Goal: Subscribe to service/newsletter

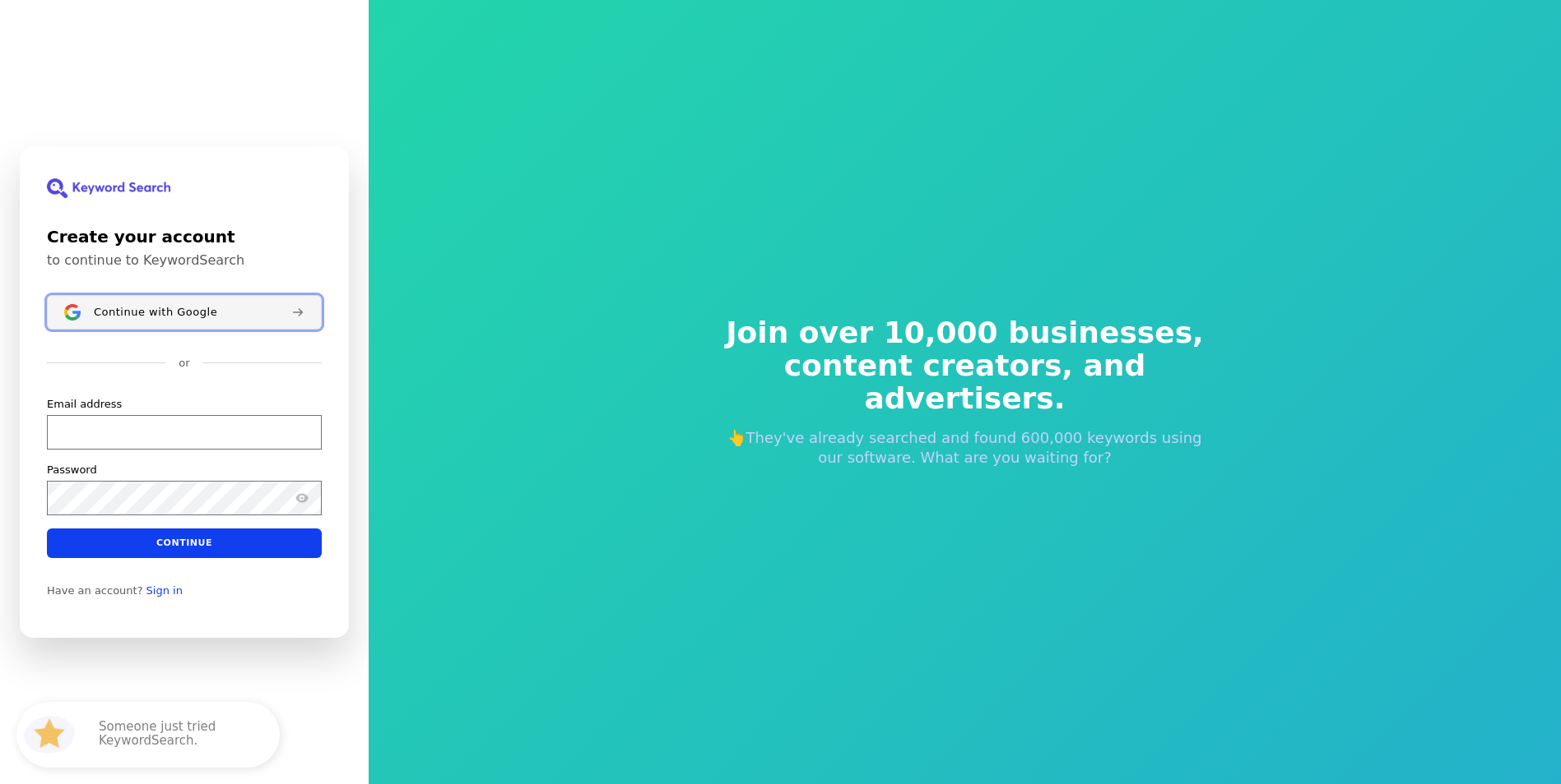
click at [177, 310] on span "Continue with Google" at bounding box center [155, 312] width 124 height 13
